Goal: Navigation & Orientation: Find specific page/section

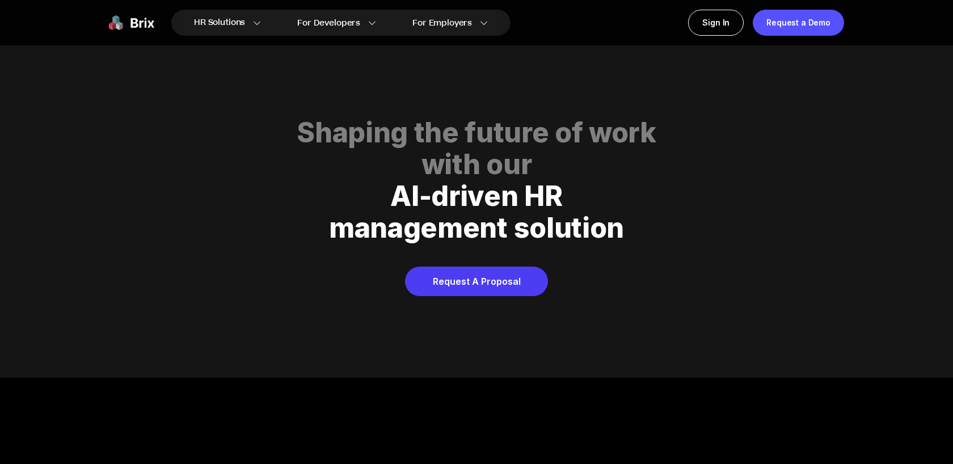
scroll to position [5798, 0]
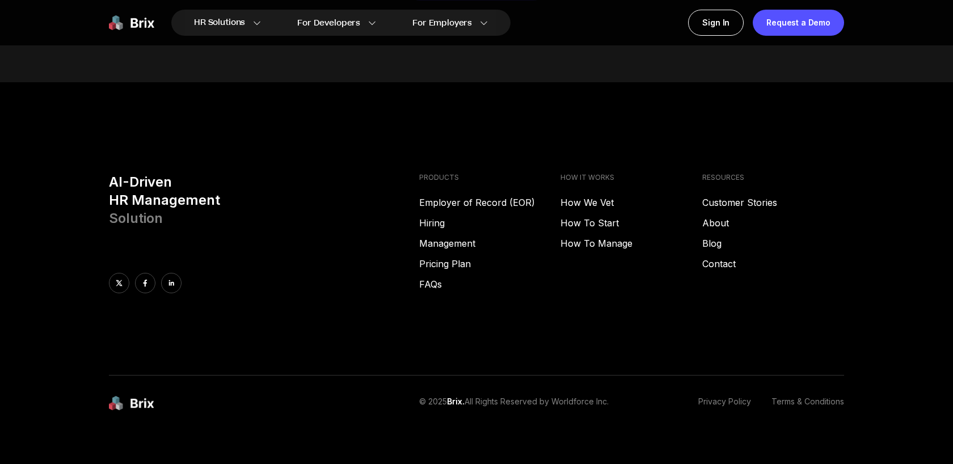
click at [560, 396] on p "© 2025 Brix. All Rights Reserved by Worldforce Inc." at bounding box center [514, 403] width 190 height 15
drag, startPoint x: 556, startPoint y: 388, endPoint x: 633, endPoint y: 388, distance: 76.6
click at [633, 396] on div "© 2025 Brix. All Rights Reserved by Worldforce Inc. Privacy Policy Terms & Cond…" at bounding box center [631, 403] width 425 height 15
copy p "Worldforce Inc."
click at [537, 318] on div "AI-Driven HR Management Solution PRODUCTS Employer of Record (EOR) Hiring Manag…" at bounding box center [476, 274] width 817 height 203
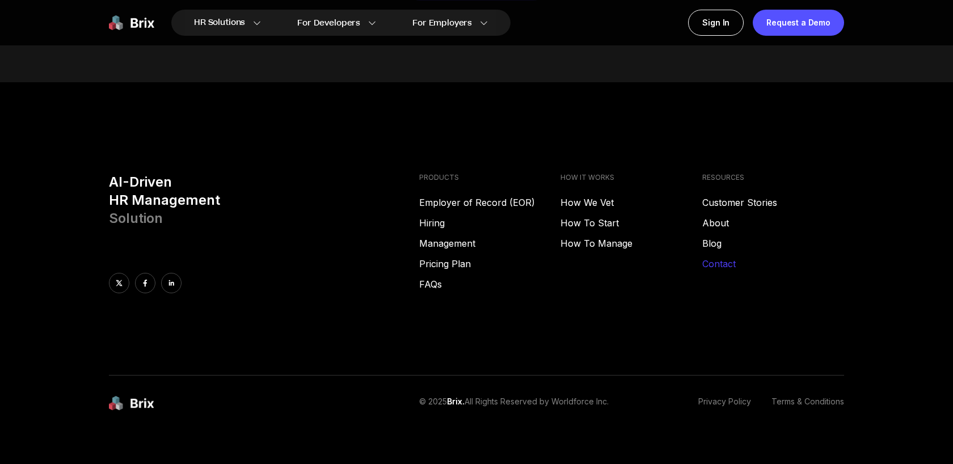
click at [715, 257] on link "Contact" at bounding box center [774, 264] width 142 height 14
click at [728, 216] on link "About" at bounding box center [774, 223] width 142 height 14
drag, startPoint x: 249, startPoint y: 189, endPoint x: 97, endPoint y: 166, distance: 153.9
click at [97, 173] on div "AI-Driven HR Management Solution PRODUCTS Employer of Record (EOR) Hiring Manag…" at bounding box center [476, 274] width 817 height 203
copy h3 "AI-Driven HR Management"
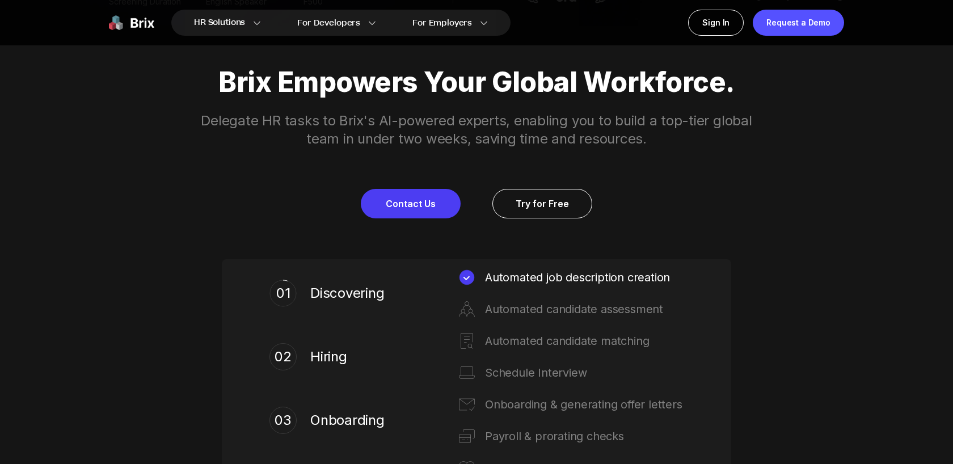
scroll to position [0, 0]
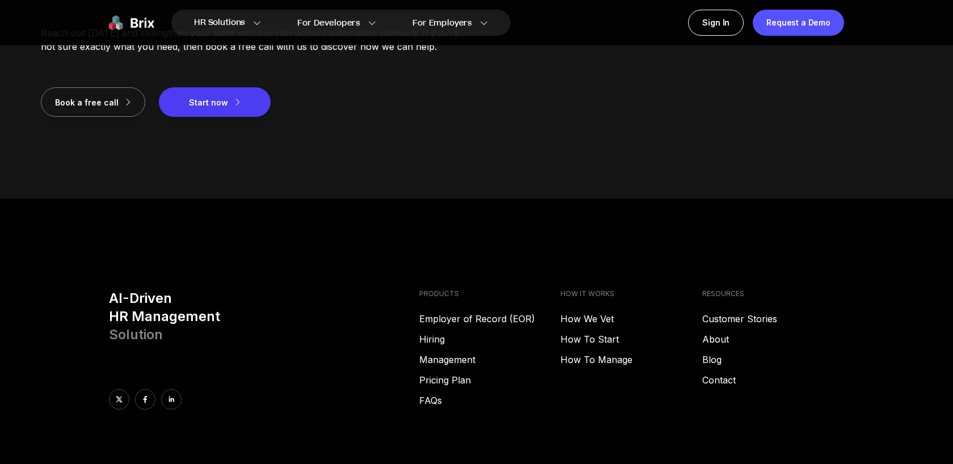
scroll to position [1611, 0]
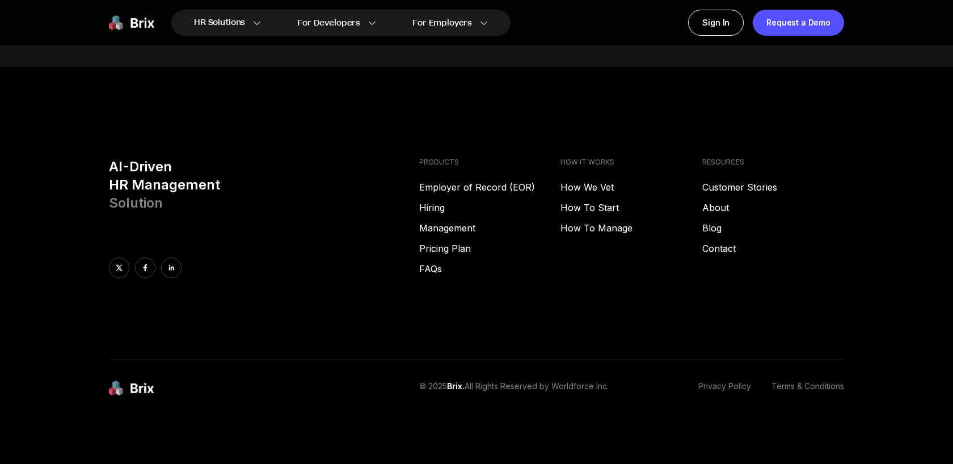
click at [485, 179] on div "PRODUCTS Employer of Record (EOR) Hiring Management Pricing Plan FAQs" at bounding box center [490, 218] width 142 height 120
click at [420, 268] on link "FAQs" at bounding box center [490, 269] width 142 height 14
